Goal: Task Accomplishment & Management: Manage account settings

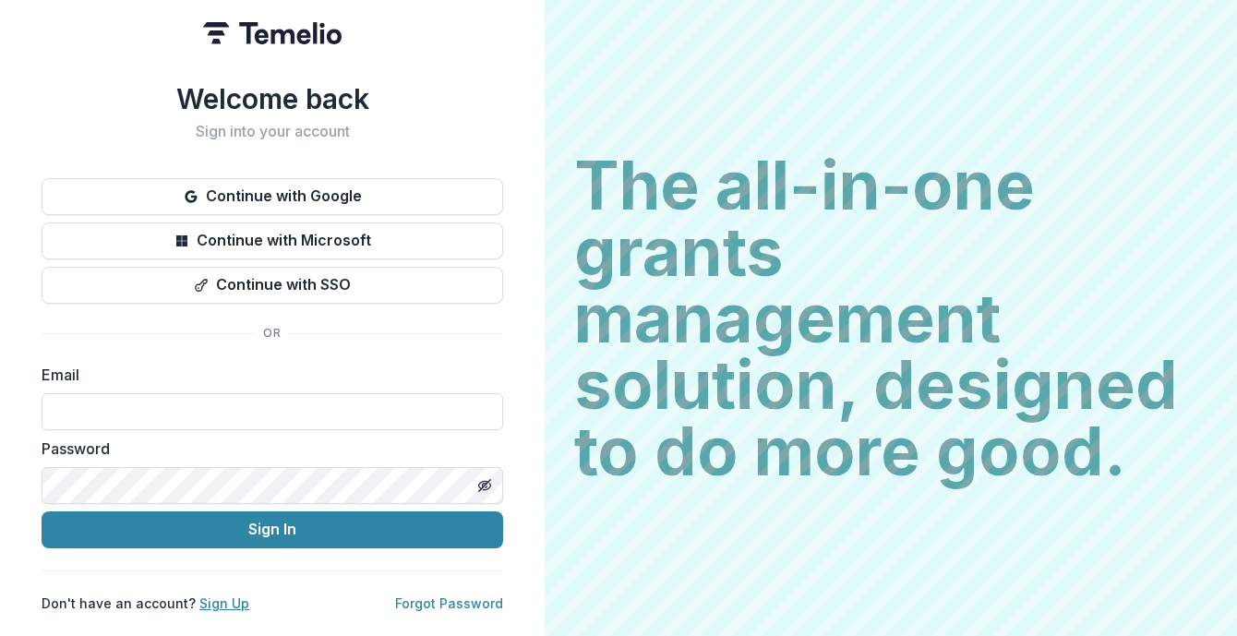
click at [210, 595] on link "Sign Up" at bounding box center [224, 603] width 50 height 16
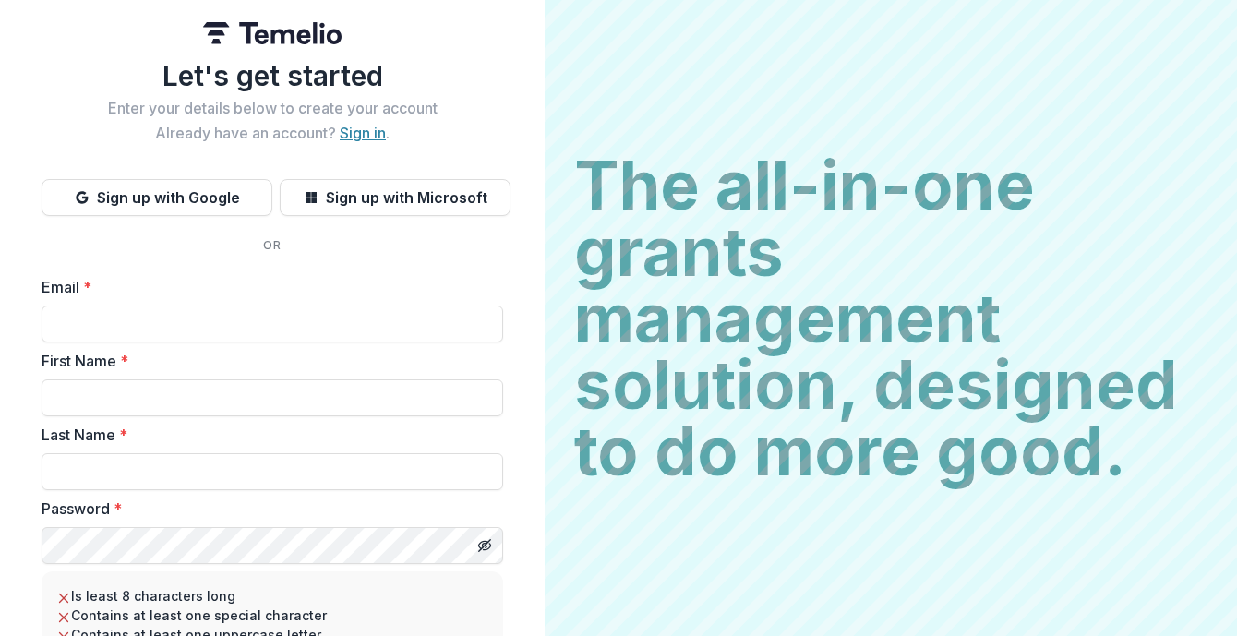
click at [358, 136] on link "Sign in" at bounding box center [363, 133] width 46 height 18
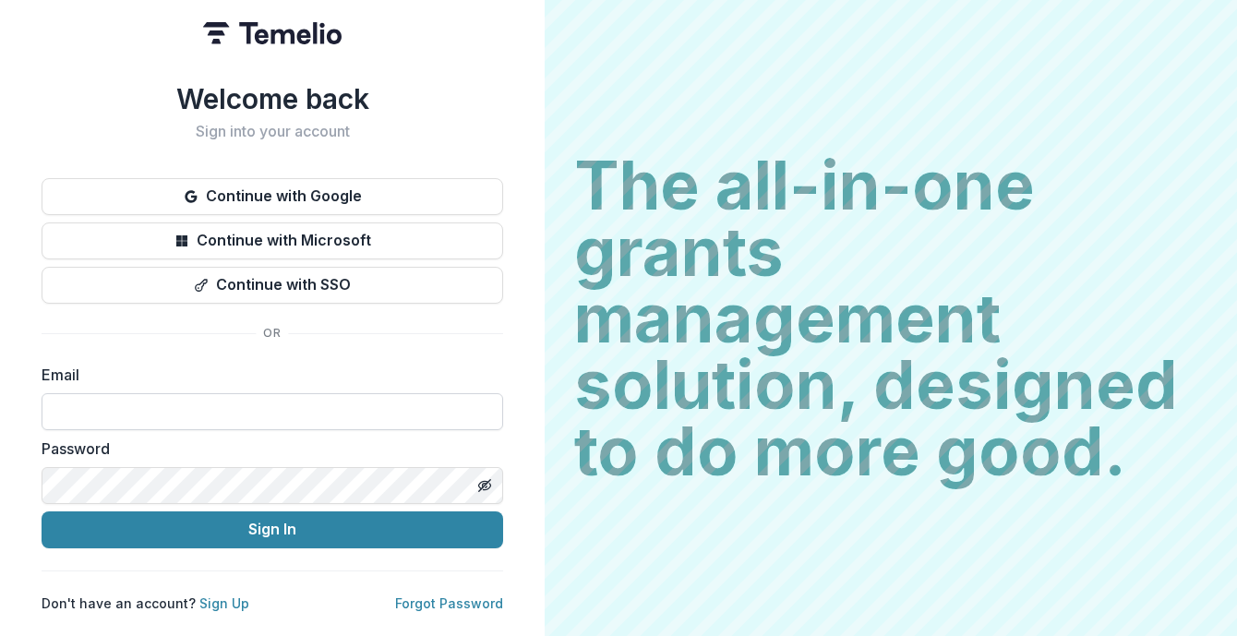
type input "**********"
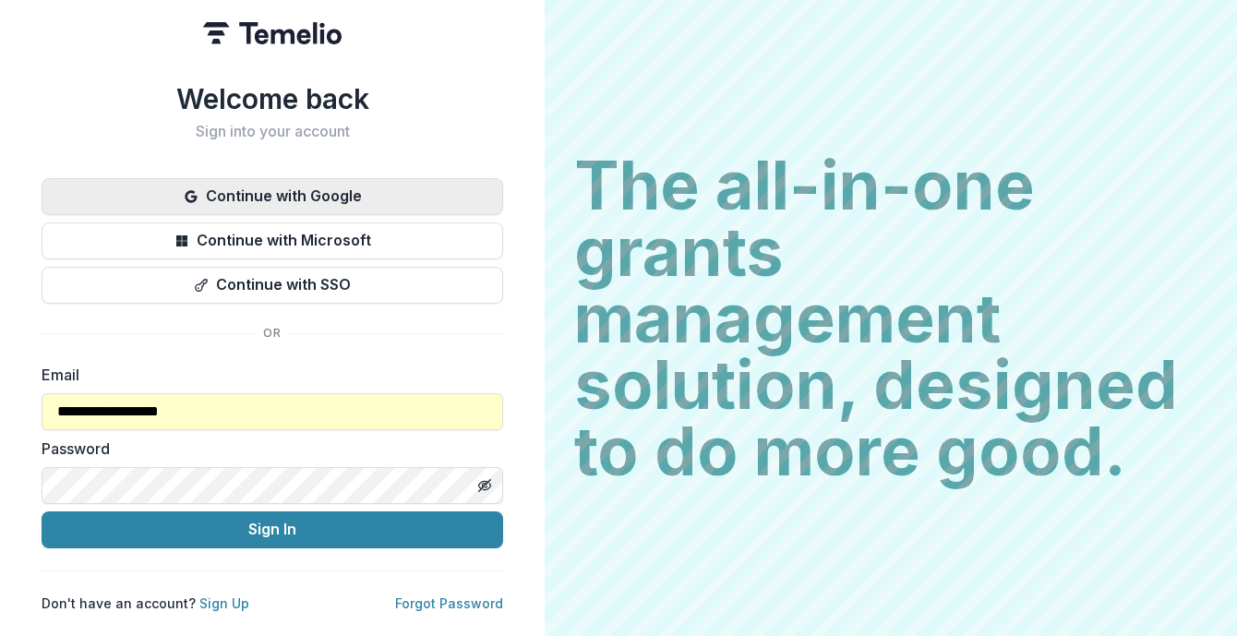
click at [299, 186] on button "Continue with Google" at bounding box center [272, 196] width 461 height 37
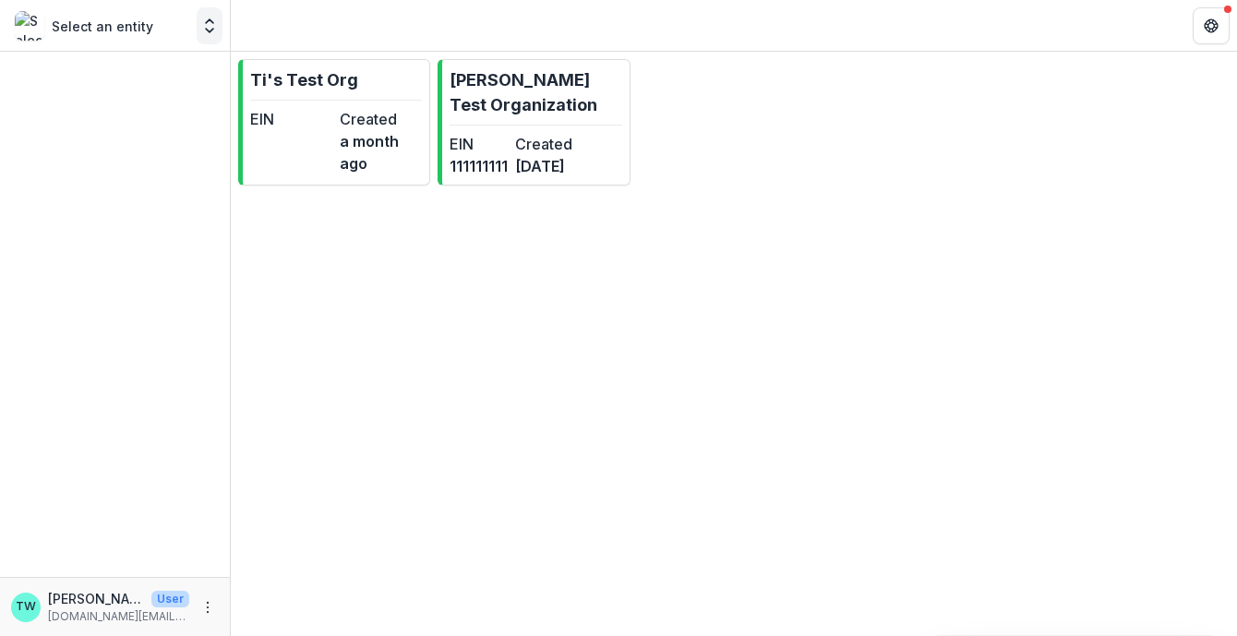
click at [211, 23] on icon "Open entity switcher" at bounding box center [209, 26] width 18 height 18
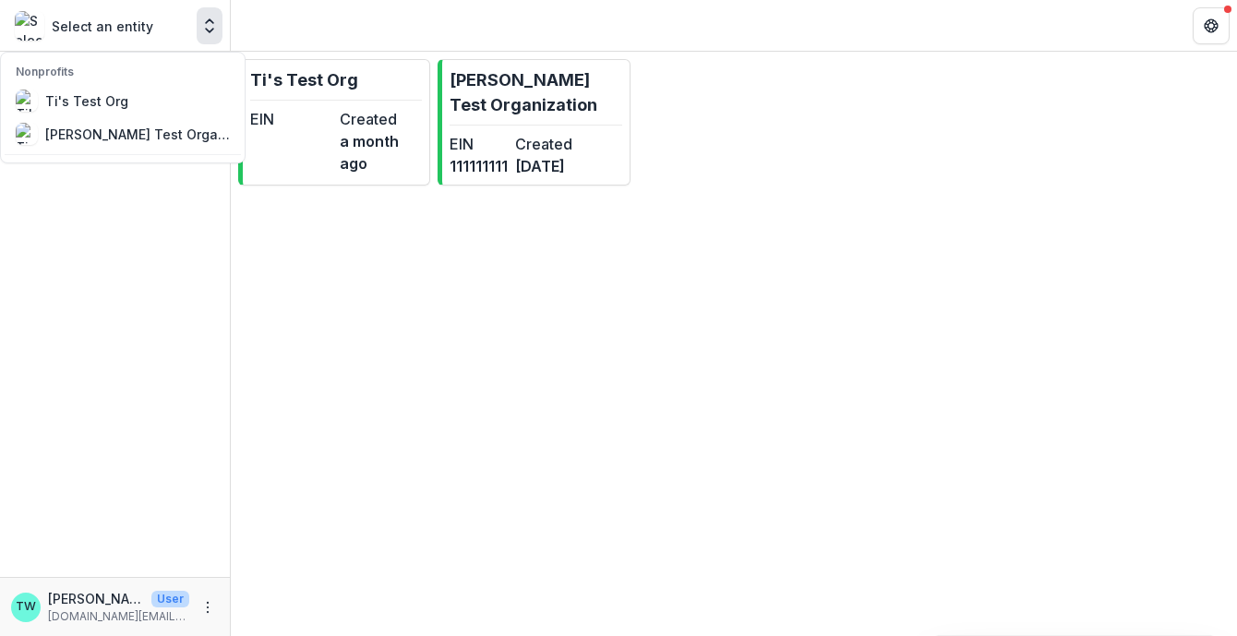
click at [211, 23] on icon "Open entity switcher" at bounding box center [209, 26] width 18 height 18
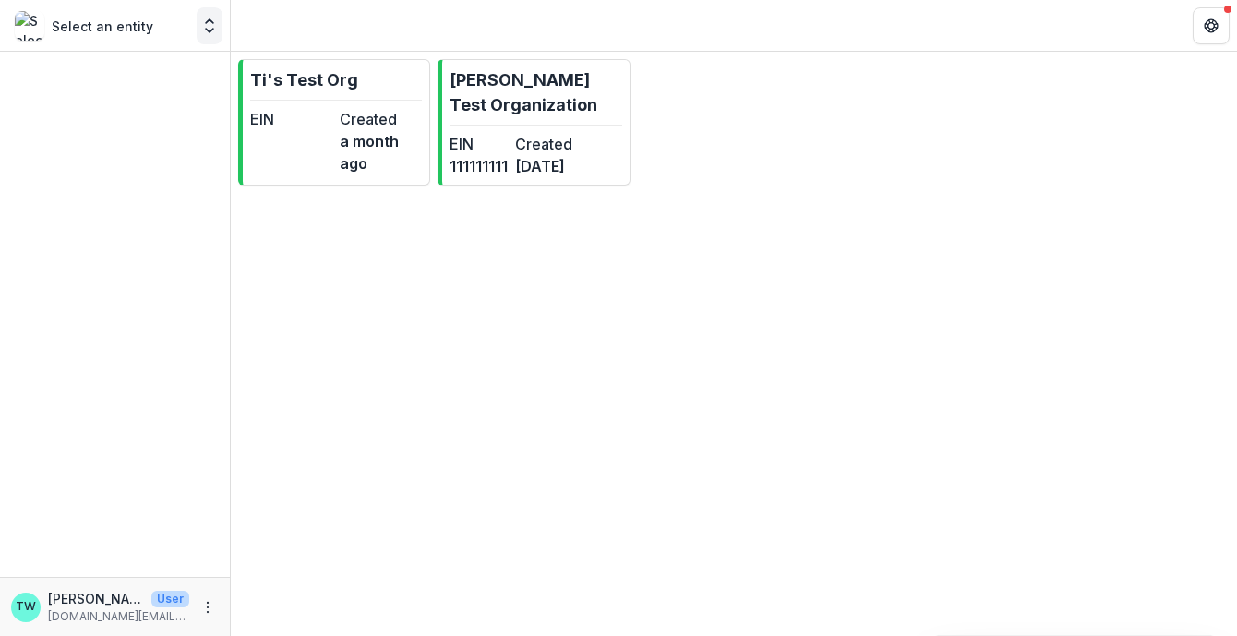
click at [213, 25] on icon "Open entity switcher" at bounding box center [209, 26] width 18 height 18
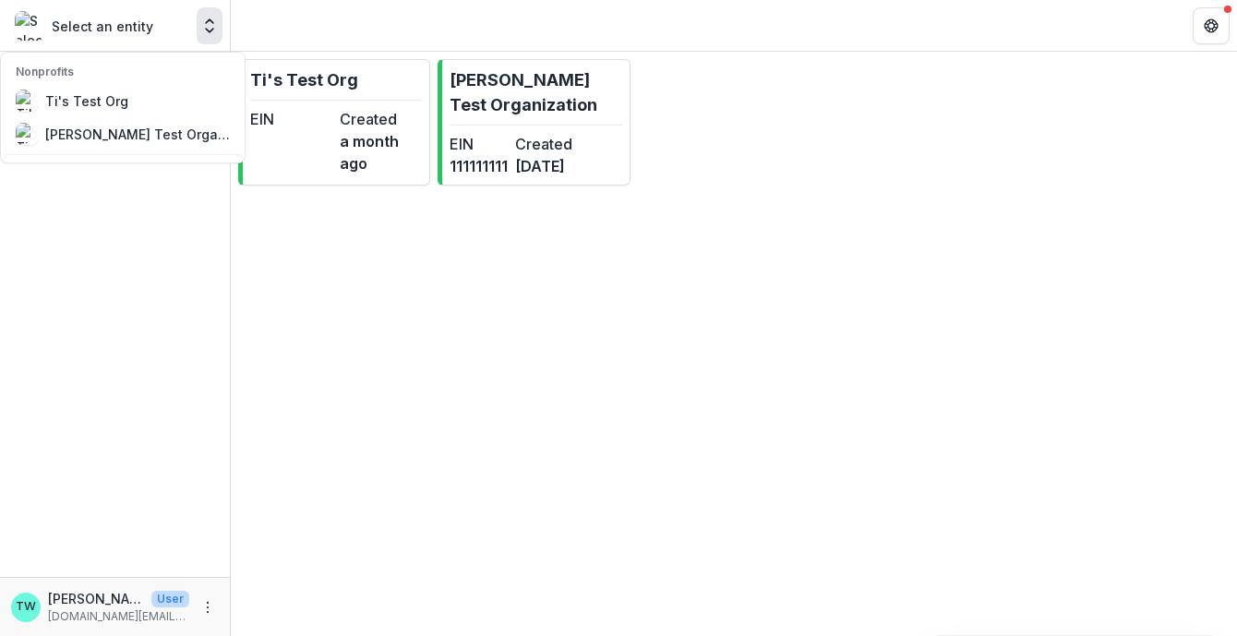
click at [213, 25] on icon "Open entity switcher" at bounding box center [209, 26] width 18 height 18
